Goal: Find contact information: Find contact information

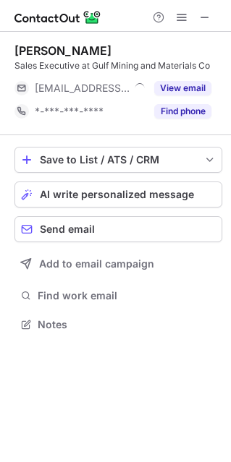
scroll to position [7, 7]
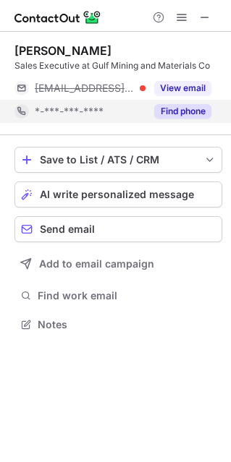
click at [179, 110] on button "Find phone" at bounding box center [182, 111] width 57 height 14
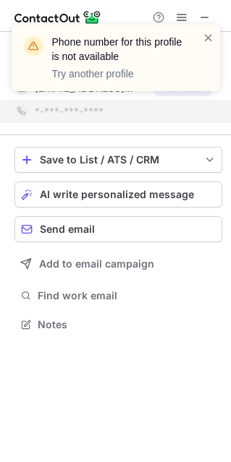
drag, startPoint x: 210, startPoint y: 36, endPoint x: 210, endPoint y: 25, distance: 11.6
click at [210, 35] on span at bounding box center [208, 37] width 12 height 14
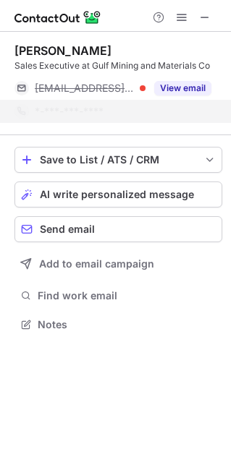
click at [207, 22] on div "Phone number for this profile is not available Try another profile" at bounding box center [115, 63] width 231 height 107
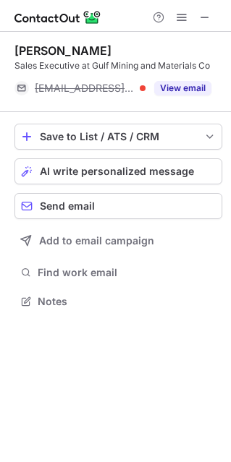
scroll to position [291, 231]
click at [207, 22] on div "Phone number for this profile is not available Try another profile" at bounding box center [115, 24] width 231 height 29
drag, startPoint x: 199, startPoint y: 13, endPoint x: 93, endPoint y: 16, distance: 105.6
click at [199, 13] on span at bounding box center [205, 18] width 12 height 12
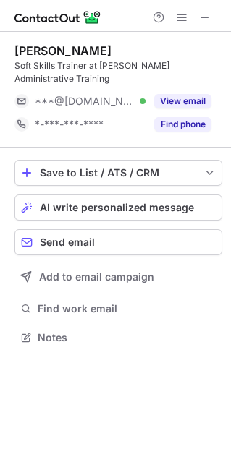
scroll to position [7, 7]
click at [206, 12] on span at bounding box center [205, 18] width 12 height 12
